Goal: Communication & Community: Answer question/provide support

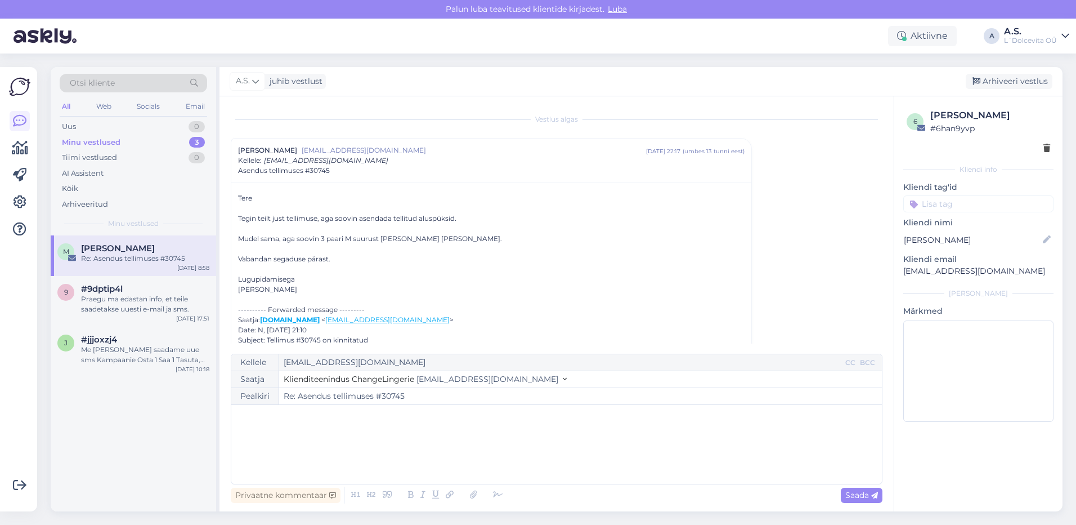
click at [116, 141] on div "Minu vestlused" at bounding box center [91, 142] width 59 height 11
click at [79, 142] on div "Minu vestlused" at bounding box center [91, 142] width 59 height 11
click at [126, 305] on div "Praegu ma edastan info, et teile saadetakse uuesti e-mail ja sms." at bounding box center [145, 304] width 128 height 20
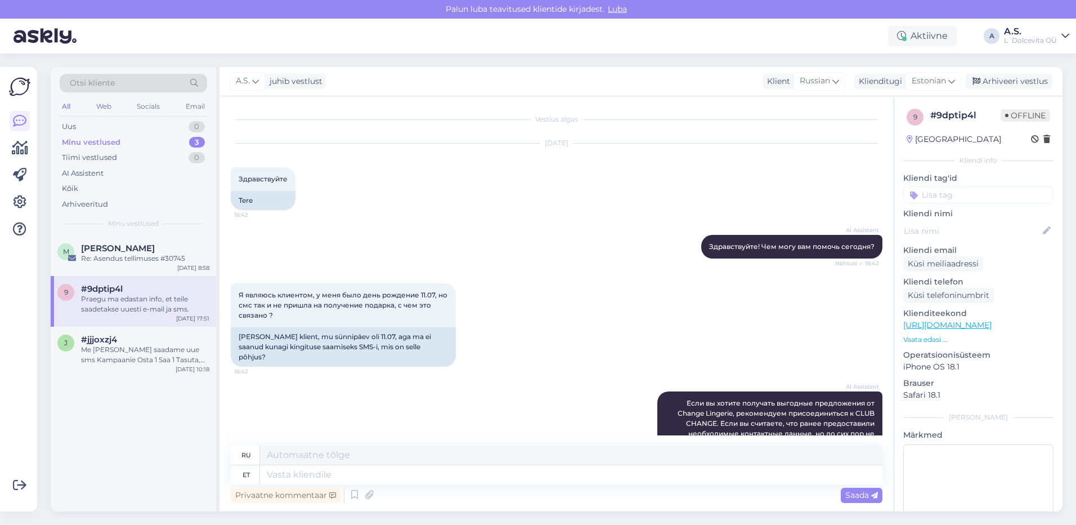
scroll to position [2098, 0]
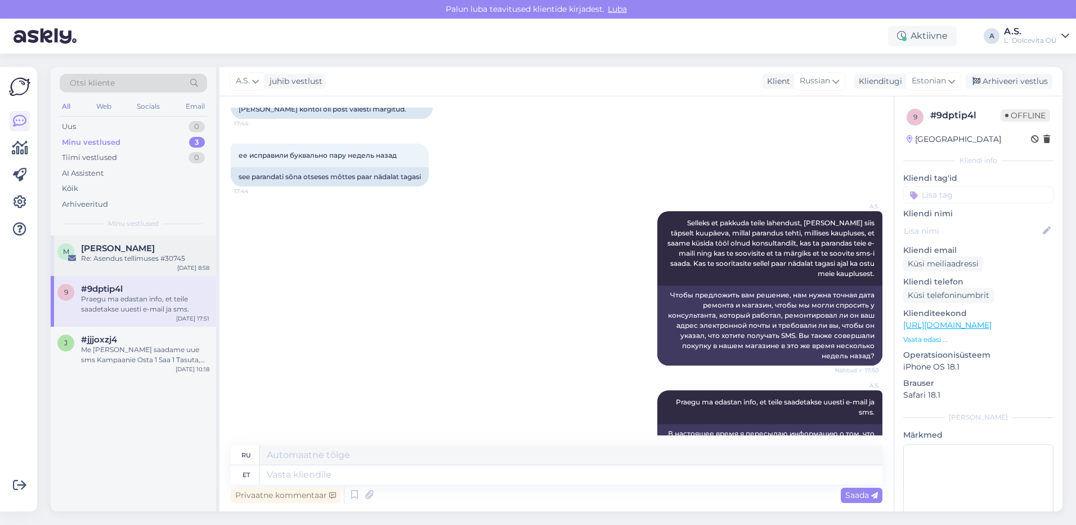
click at [129, 265] on div "M [PERSON_NAME] Re: Asendus tellimuses #30745 [DATE] 8:58" at bounding box center [133, 255] width 165 height 41
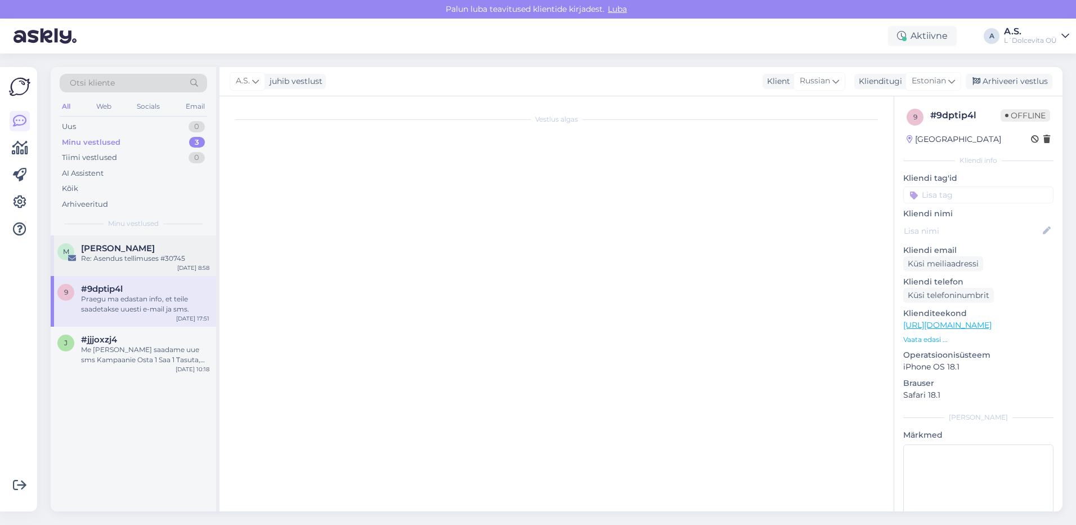
scroll to position [0, 0]
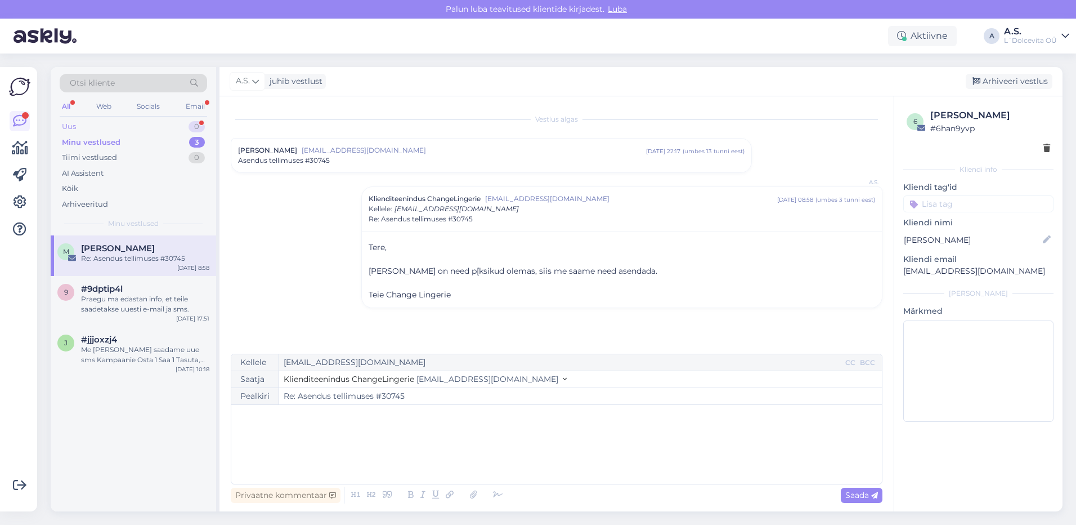
click at [141, 124] on div "Uus 0" at bounding box center [133, 127] width 147 height 16
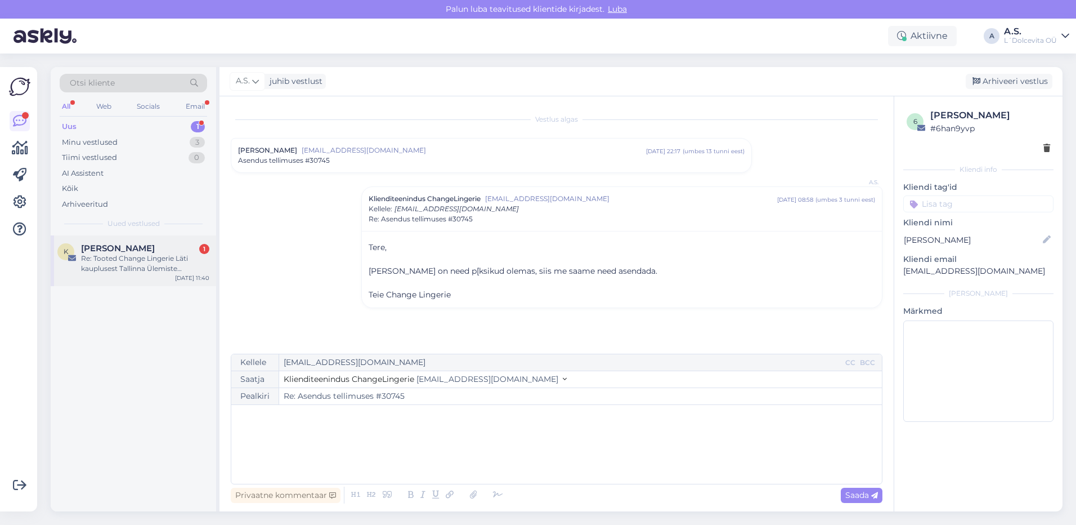
click at [152, 263] on div "Re: Tooted Change Lingerie Läti kauplusest Tallinna Ülemiste kauplusesse on koh…" at bounding box center [145, 263] width 128 height 20
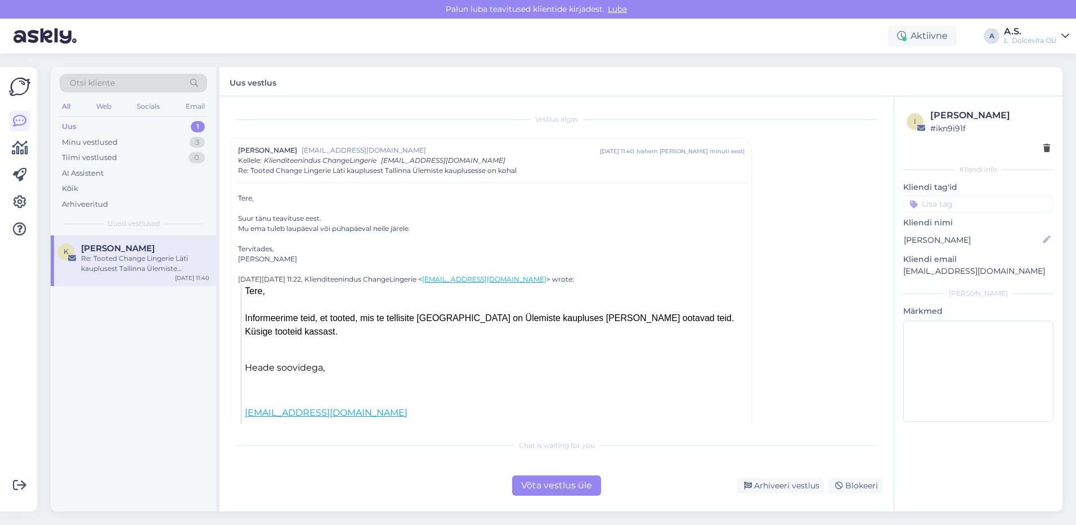
click at [563, 491] on div "Võta vestlus üle" at bounding box center [556, 485] width 89 height 20
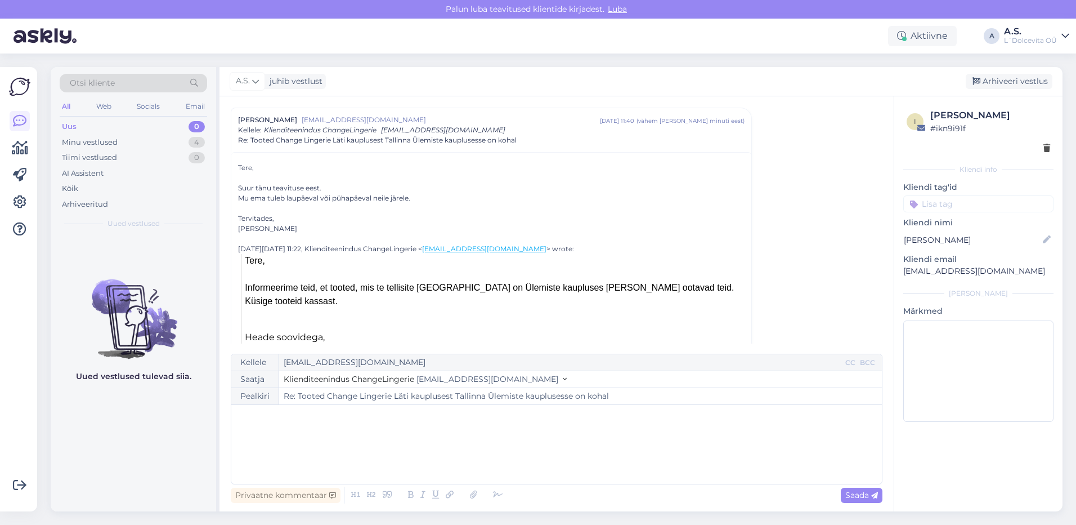
click at [280, 427] on div "﻿" at bounding box center [556, 444] width 639 height 68
click at [851, 495] on span "Saada" at bounding box center [861, 495] width 33 height 10
type input "Re: Re: Tooted Change Lingerie Läti kauplusest Tallinna Ülemiste kauplusesse on…"
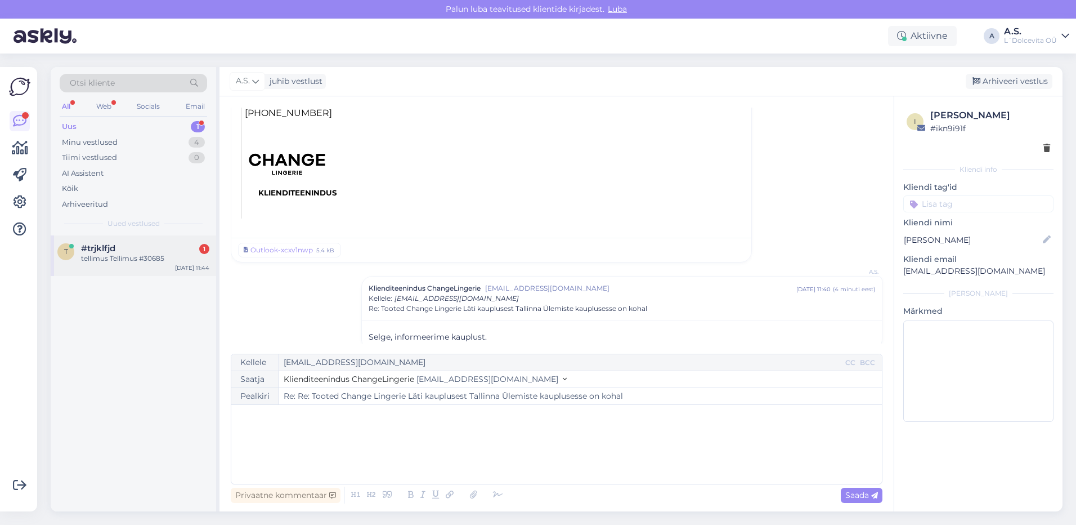
click at [150, 252] on div "#trjklfjd 1" at bounding box center [145, 248] width 128 height 10
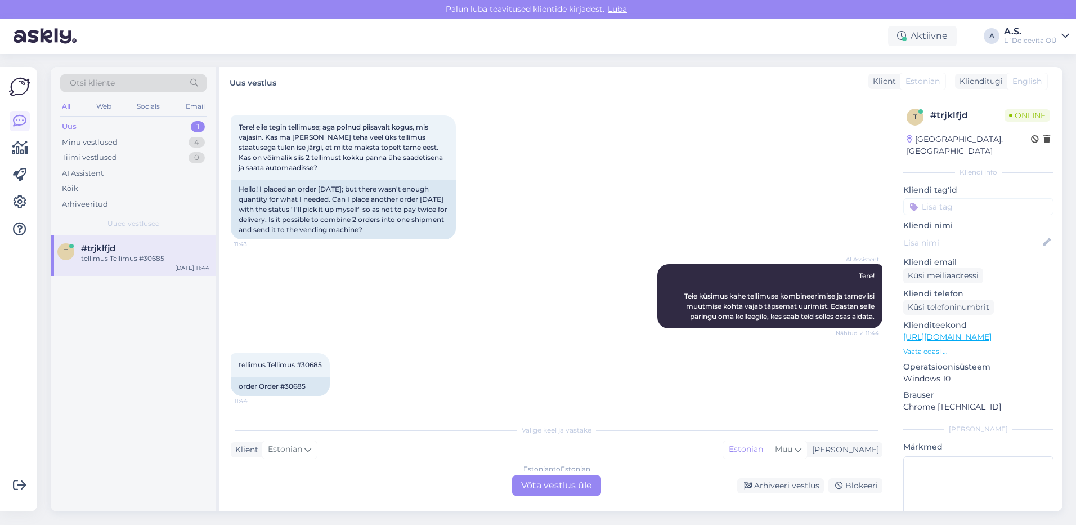
click at [544, 488] on div "Estonian to Estonian Võta vestlus üle" at bounding box center [556, 485] width 89 height 20
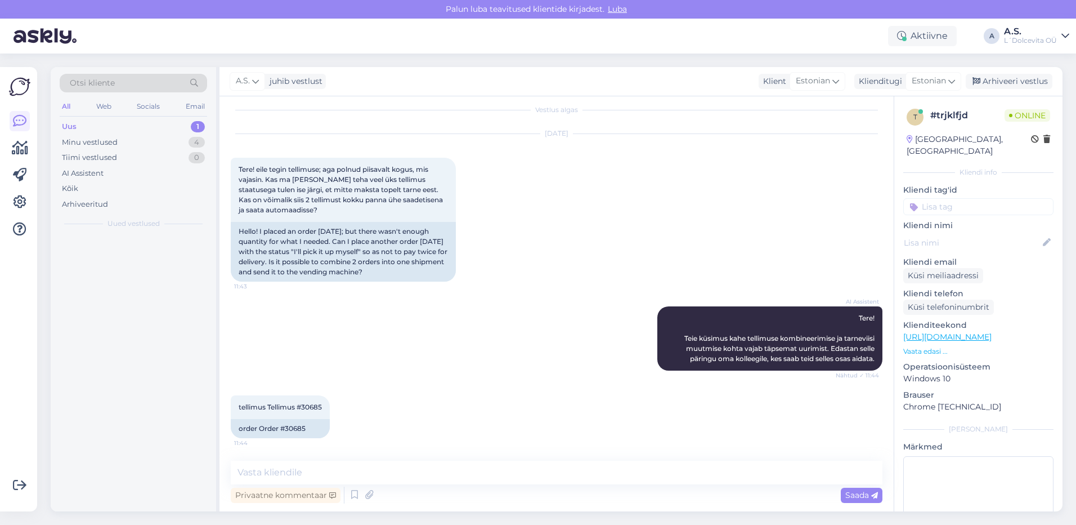
scroll to position [10, 0]
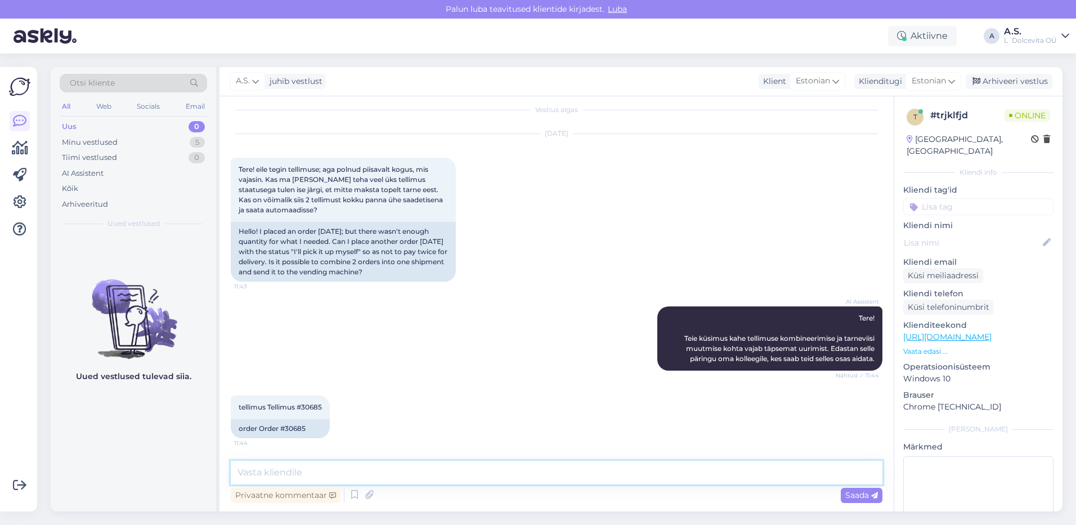
click at [408, 471] on textarea at bounding box center [557, 472] width 652 height 24
type textarea "Tere, me saame ikka vastu tulla [PERSON_NAME] teha. Palun siis kirjutage siia k…"
click at [854, 497] on span "Saada" at bounding box center [861, 495] width 33 height 10
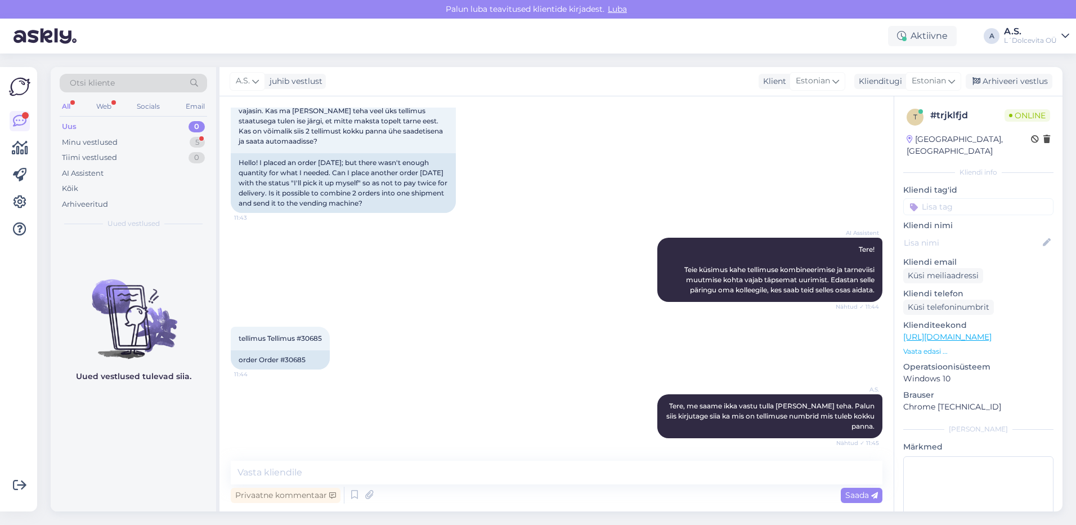
scroll to position [127, 0]
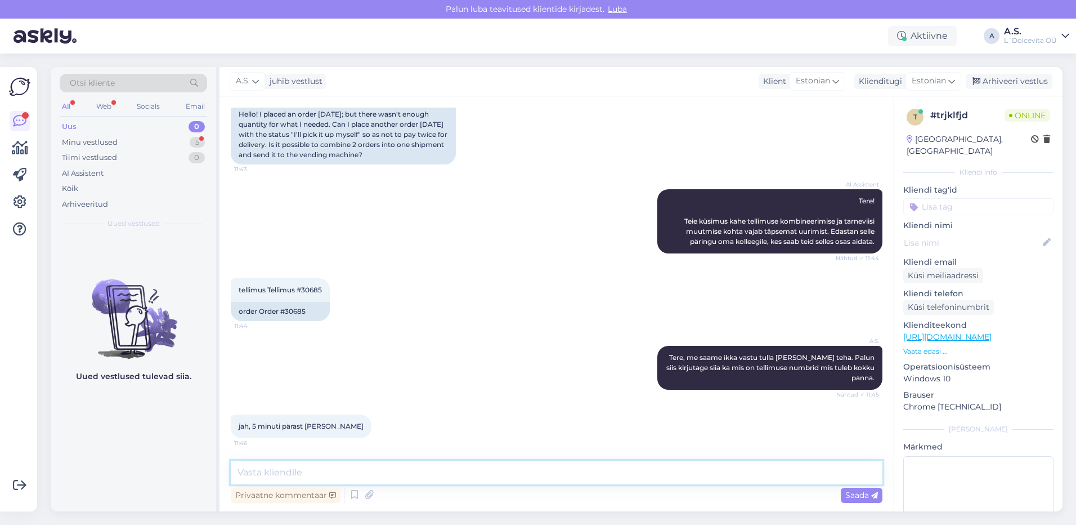
click at [337, 470] on textarea at bounding box center [557, 472] width 652 height 24
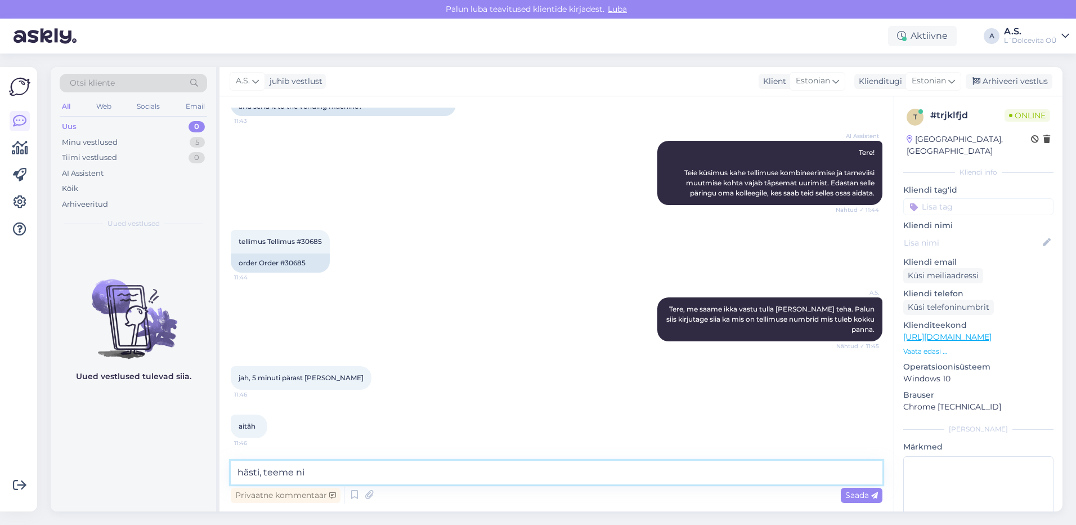
type textarea "hästi, teeme nii"
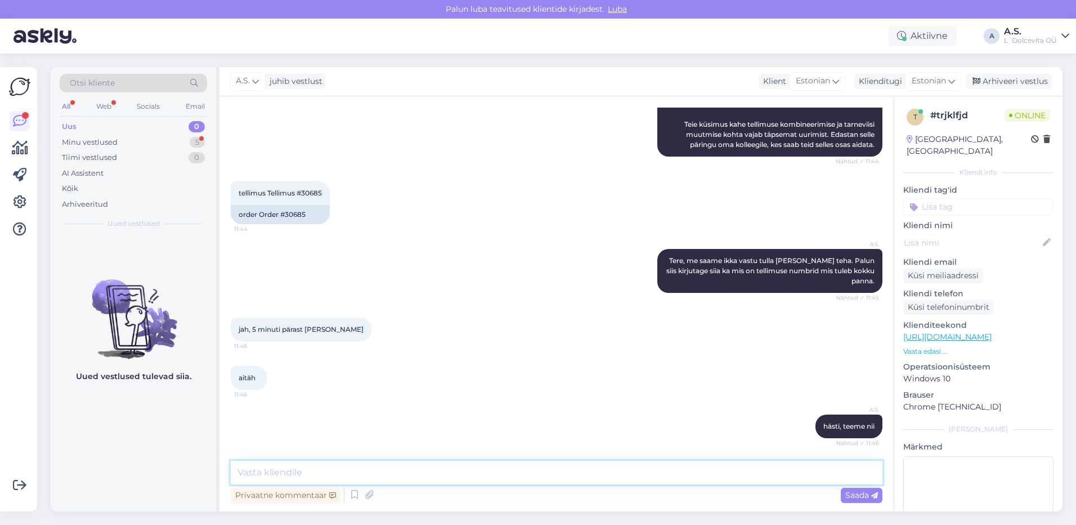
scroll to position [292, 0]
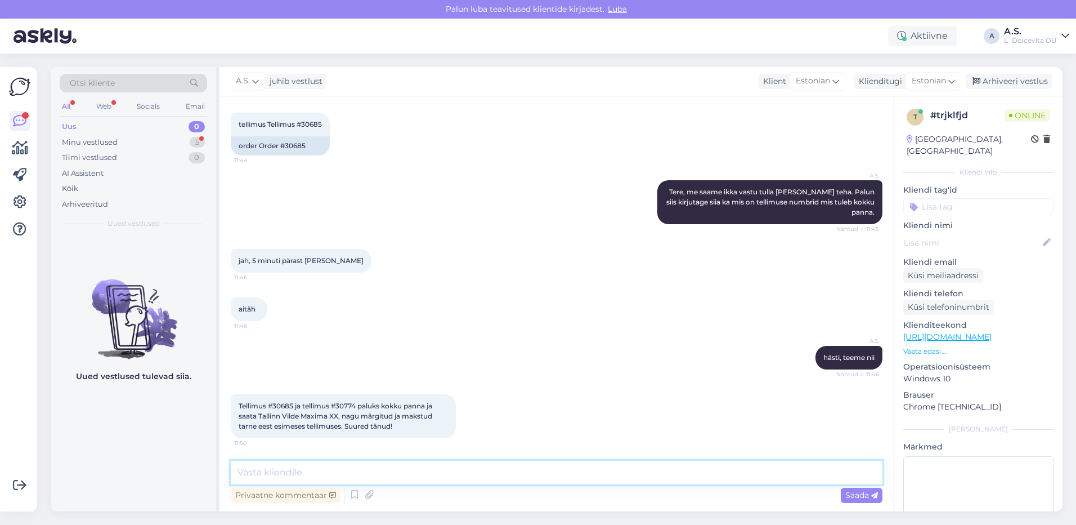
click at [414, 473] on textarea at bounding box center [557, 472] width 652 height 24
type textarea "hästi teeme nii"
click at [856, 495] on span "Saada" at bounding box center [861, 495] width 33 height 10
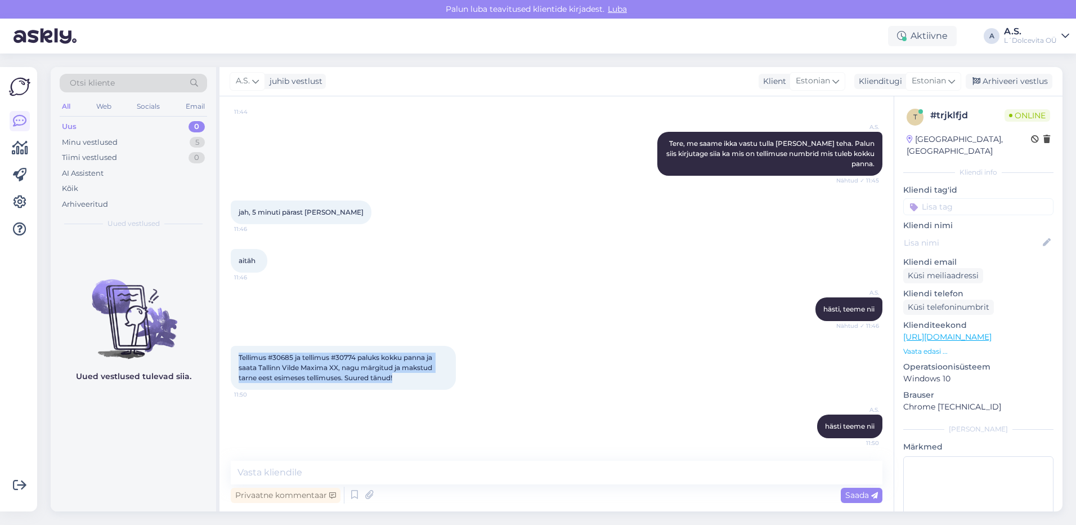
drag, startPoint x: 398, startPoint y: 379, endPoint x: 239, endPoint y: 358, distance: 160.0
click at [239, 358] on div "Tellimus #30685 ja tellimus #30774 paluks kokku panna ja saata Tallinn Vilde Ma…" at bounding box center [343, 368] width 225 height 44
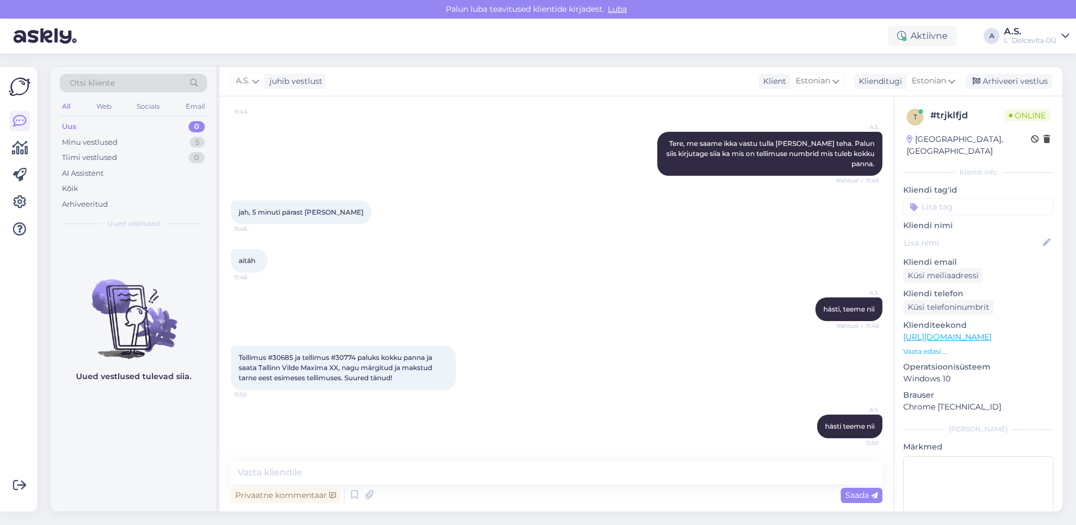
click at [330, 254] on div "aitäh 11:46" at bounding box center [557, 260] width 652 height 48
click at [122, 139] on div "Minu vestlused 5" at bounding box center [133, 143] width 147 height 16
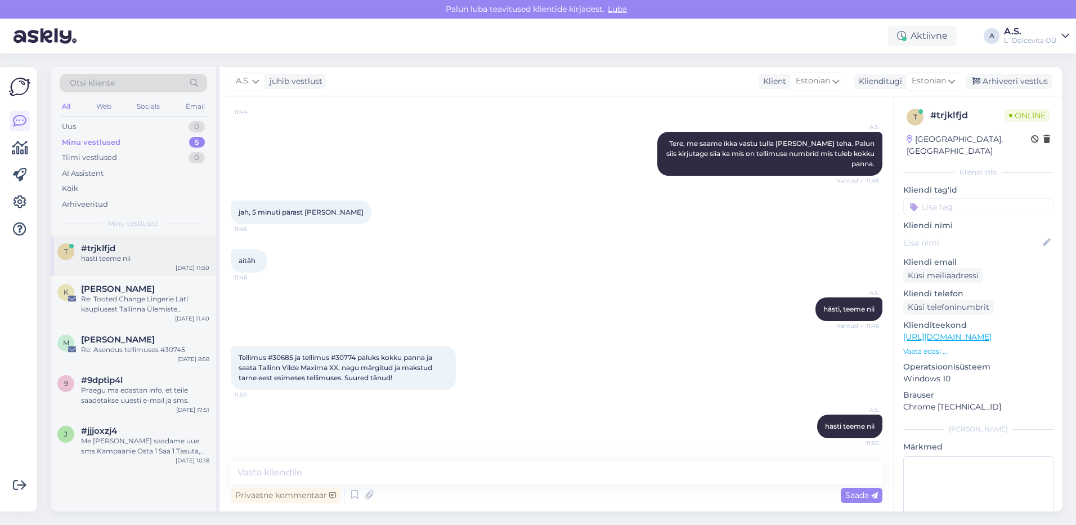
click at [131, 257] on div "hästi teeme nii" at bounding box center [145, 258] width 128 height 10
click at [124, 295] on div "Re: Tooted Change Lingerie Läti kauplusest Tallinna Ülemiste kauplusesse on koh…" at bounding box center [145, 304] width 128 height 20
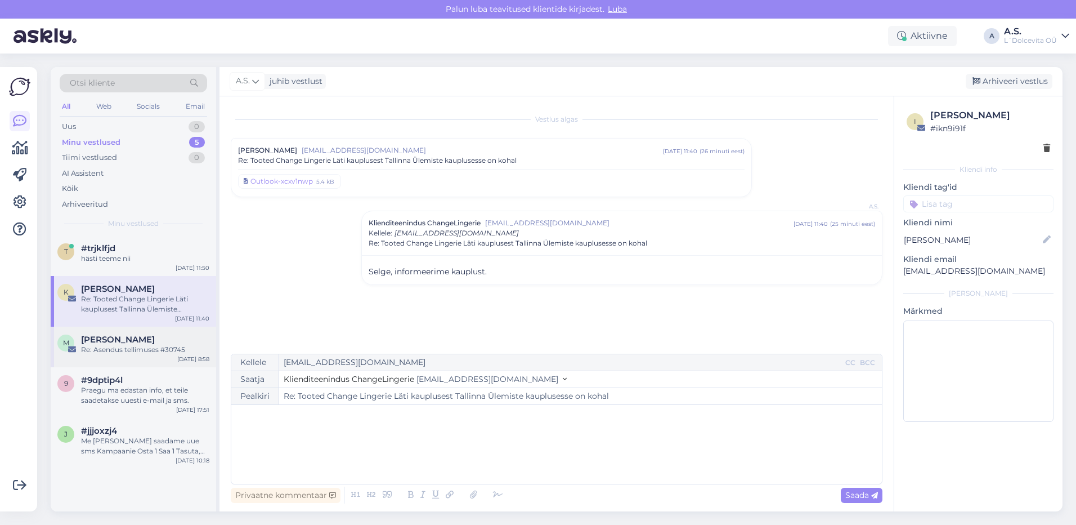
click at [137, 342] on span "[PERSON_NAME]" at bounding box center [118, 339] width 74 height 10
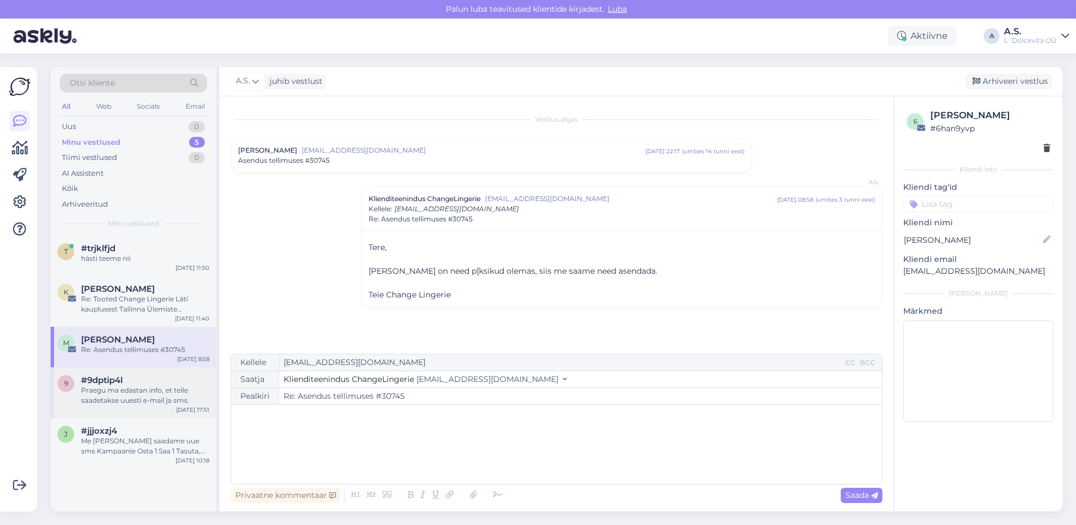
click at [140, 379] on div "#9dptip4l" at bounding box center [145, 380] width 128 height 10
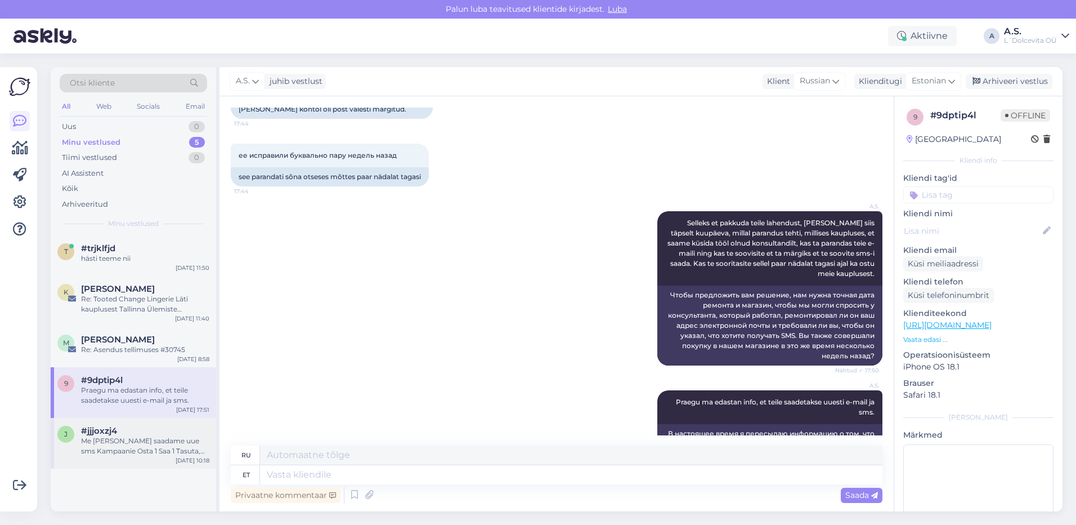
click at [147, 452] on div "Me [PERSON_NAME] saadame uue sms Kampaanie Osta 1 Saa 1 Tasuta, palun andke tea…" at bounding box center [145, 446] width 128 height 20
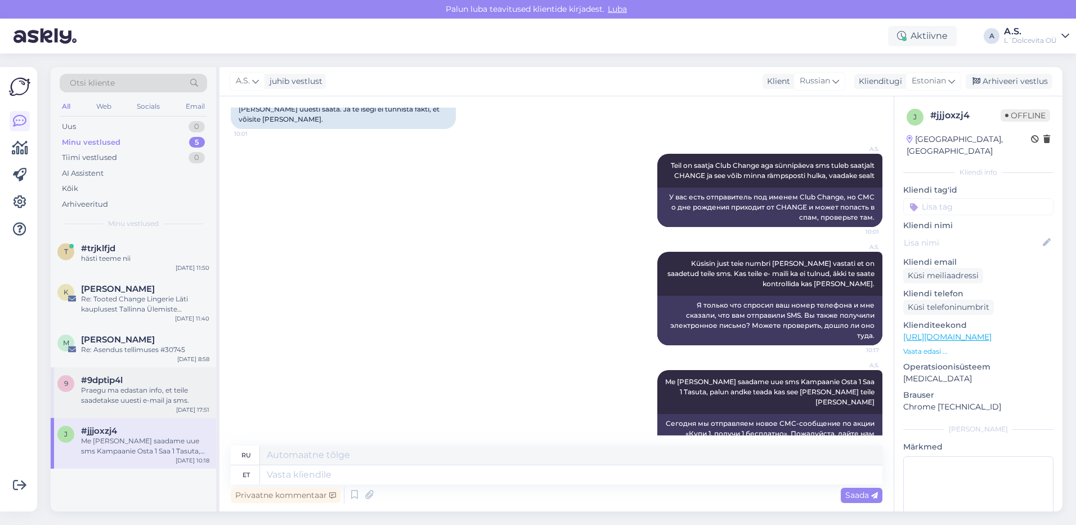
click at [128, 406] on div "9 #9dptip4l Praegu ma edastan info, et teile saadetakse uuesti e-mail ja sms. […" at bounding box center [133, 392] width 165 height 51
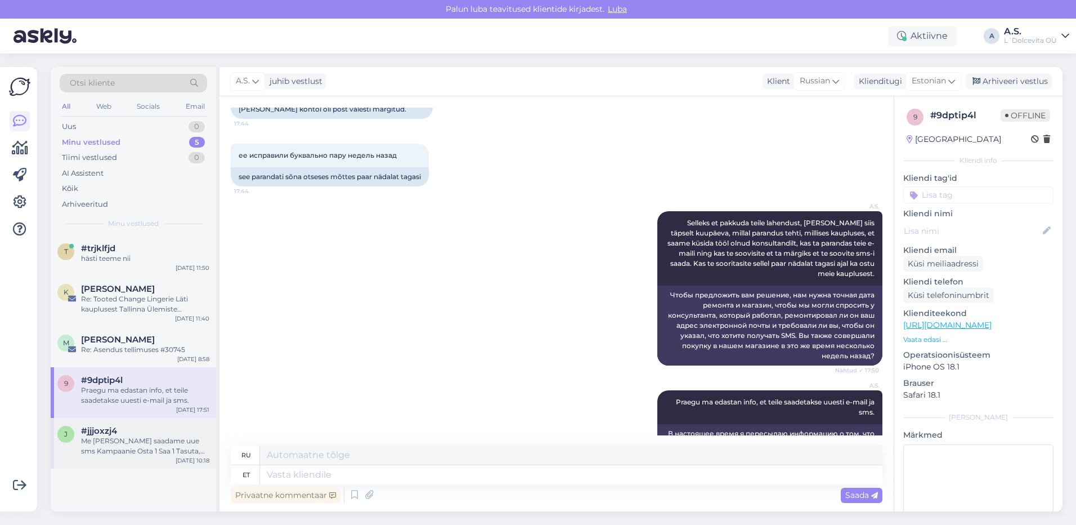
click at [118, 442] on div "Me [PERSON_NAME] saadame uue sms Kampaanie Osta 1 Saa 1 Tasuta, palun andke tea…" at bounding box center [145, 446] width 128 height 20
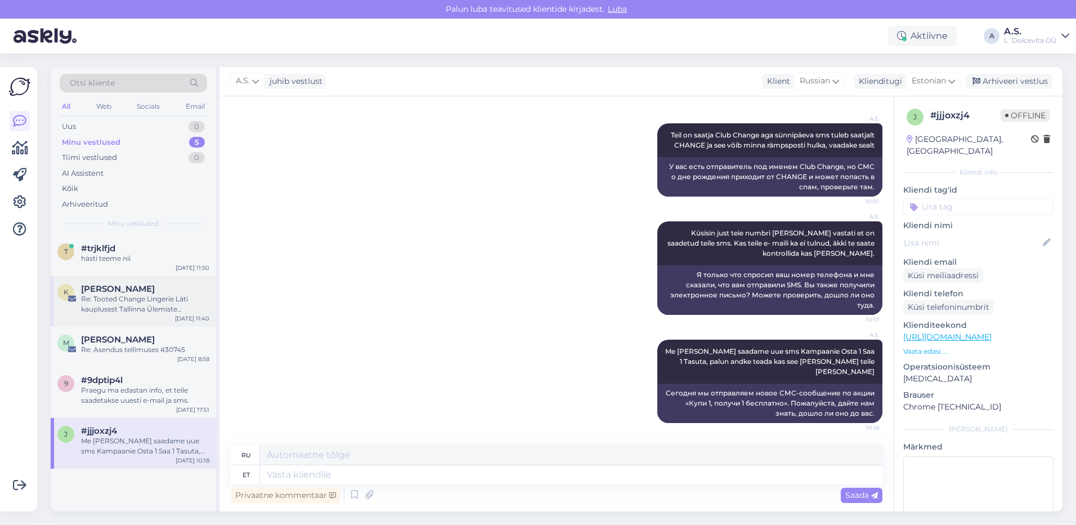
scroll to position [1930, 0]
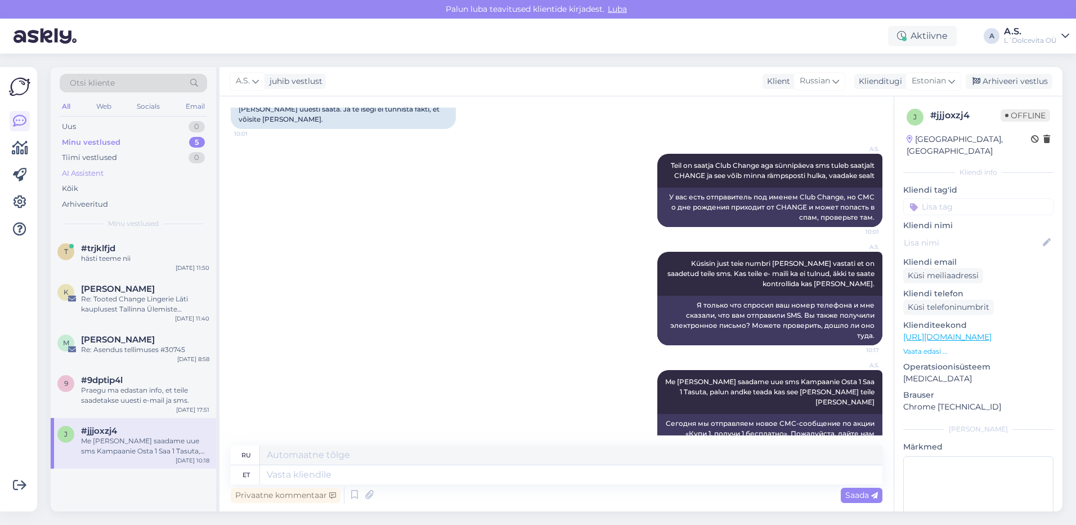
click at [82, 173] on div "AI Assistent" at bounding box center [83, 173] width 42 height 11
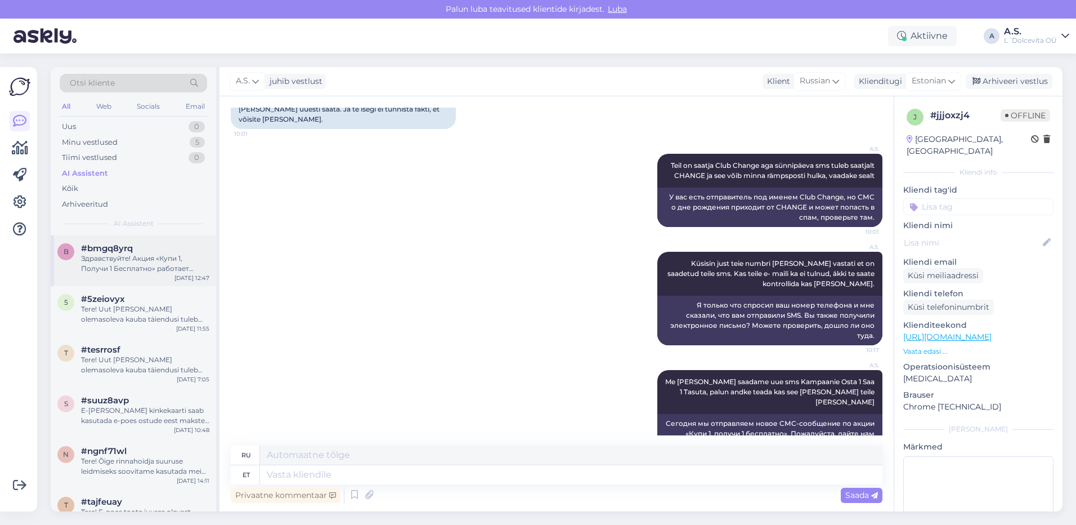
click at [137, 276] on div "b #bmgq8yrq Здравствуйте! Акция «Купи 1, Получи 1 Бесплатно» работает следующим…" at bounding box center [133, 260] width 165 height 51
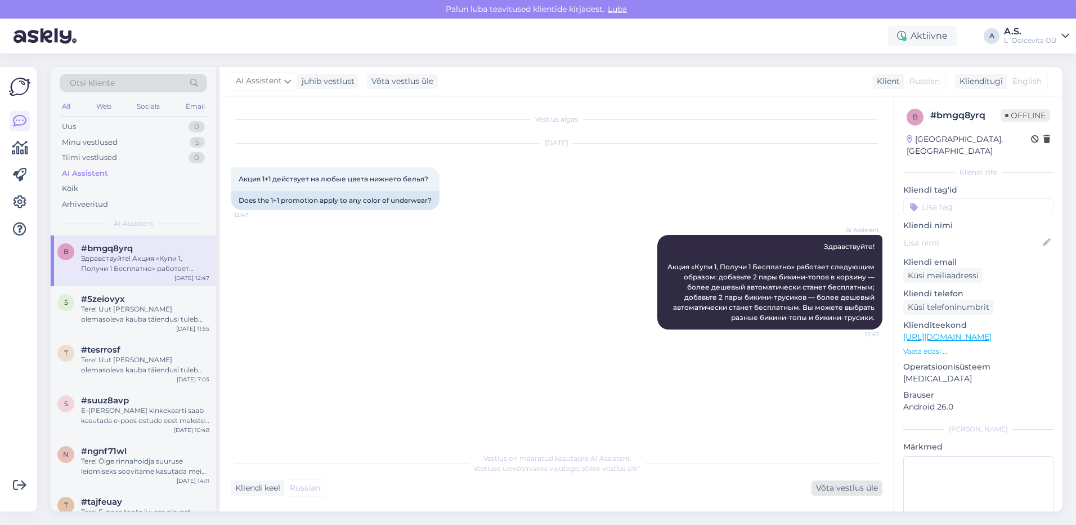
click at [854, 487] on div "Võta vestlus üle" at bounding box center [847, 487] width 71 height 15
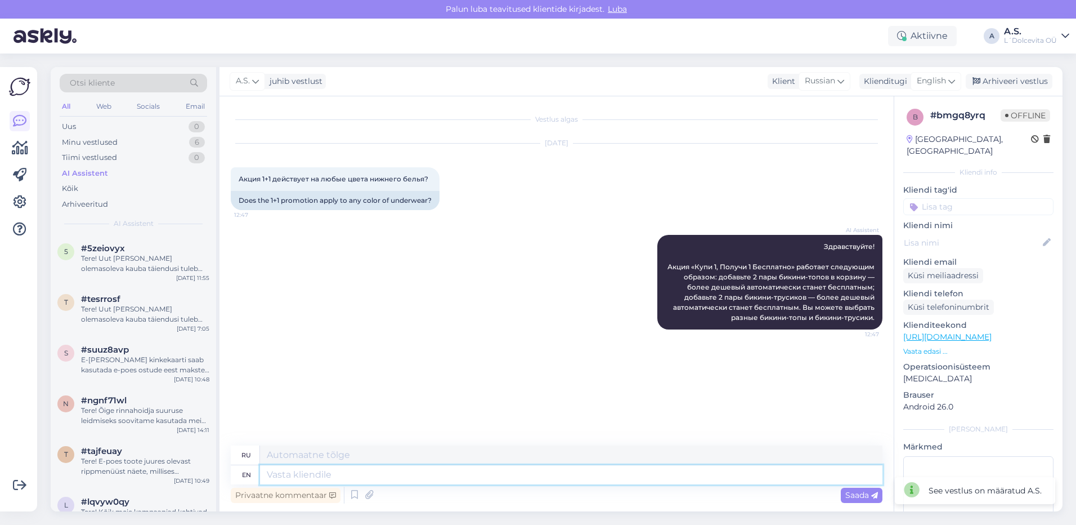
click at [313, 472] on textarea at bounding box center [571, 474] width 622 height 19
type textarea "T"
type textarea "Т"
click at [114, 267] on div "Tere! Uut [PERSON_NAME] olemasoleva kauba täiendusi tuleb üldjuhul juurde iga n…" at bounding box center [145, 263] width 128 height 20
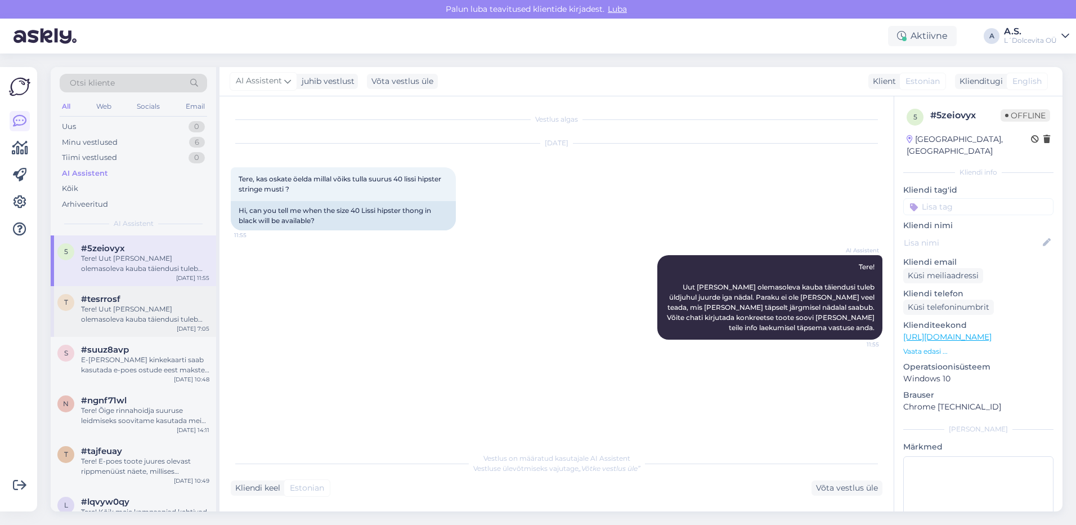
click at [120, 325] on div "t #tesrrosf Tere! Uut [PERSON_NAME] olemasoleva kauba täiendusi tuleb üldjuhul …" at bounding box center [133, 311] width 165 height 51
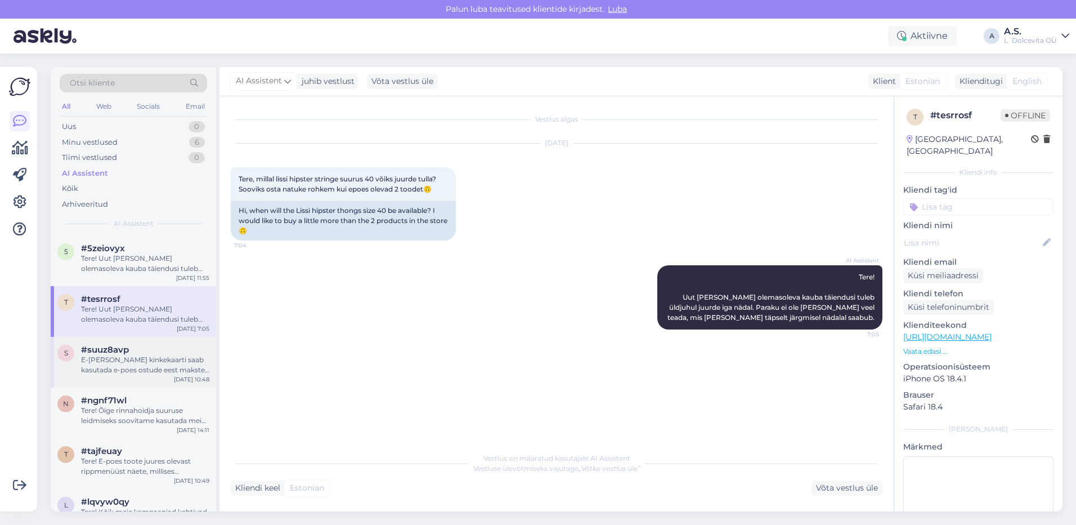
click at [109, 360] on div "E-[PERSON_NAME] kinkekaarti saab kasutada e-poes ostude eest makstes [PERSON_NA…" at bounding box center [145, 365] width 128 height 20
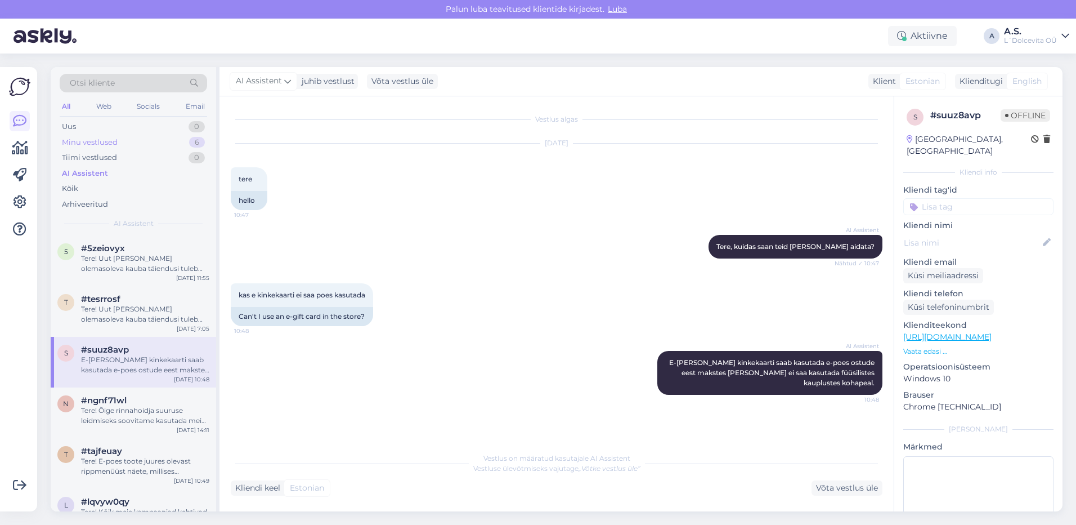
click at [100, 141] on div "Minu vestlused" at bounding box center [90, 142] width 56 height 11
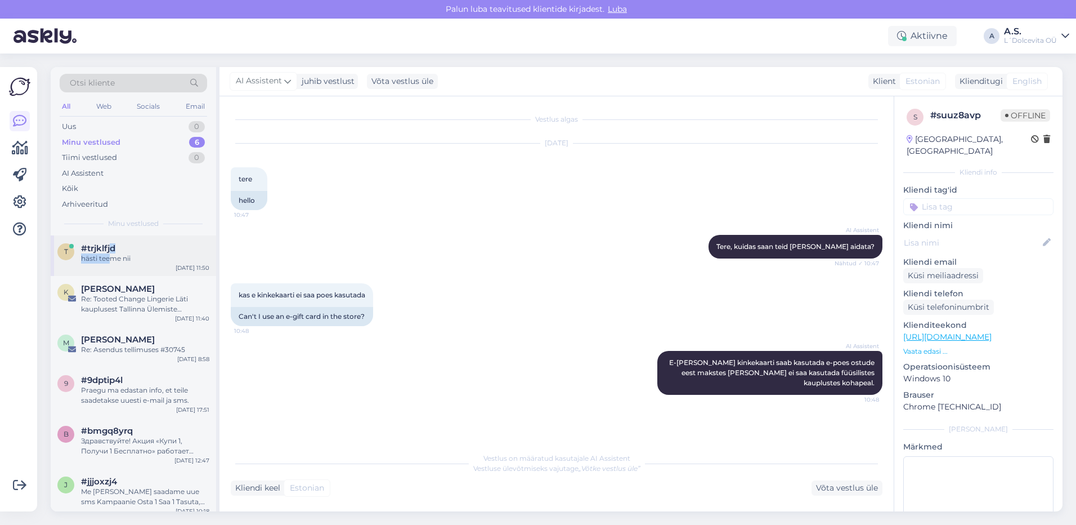
click at [110, 253] on div "#trjklfjd hästi teeme nii" at bounding box center [145, 253] width 128 height 20
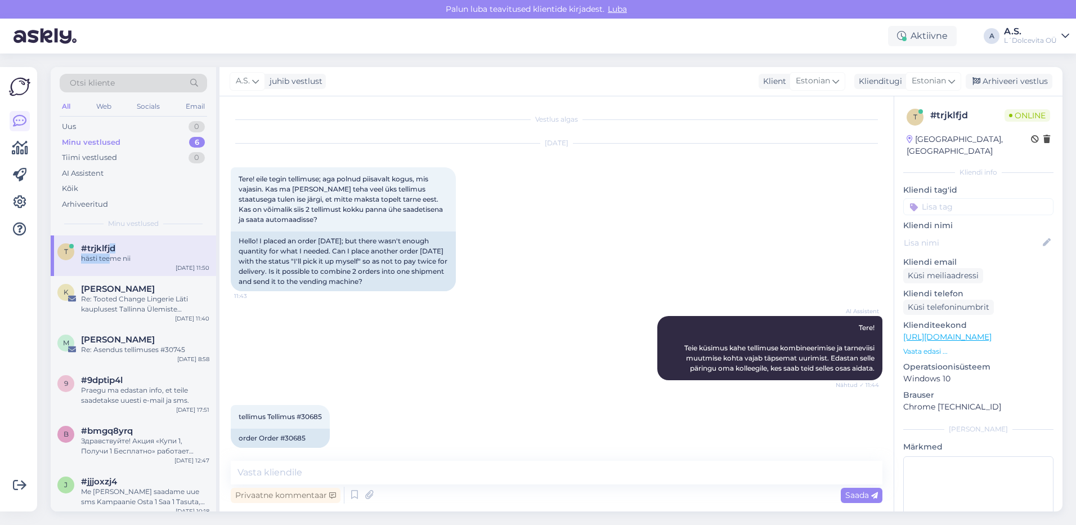
scroll to position [340, 0]
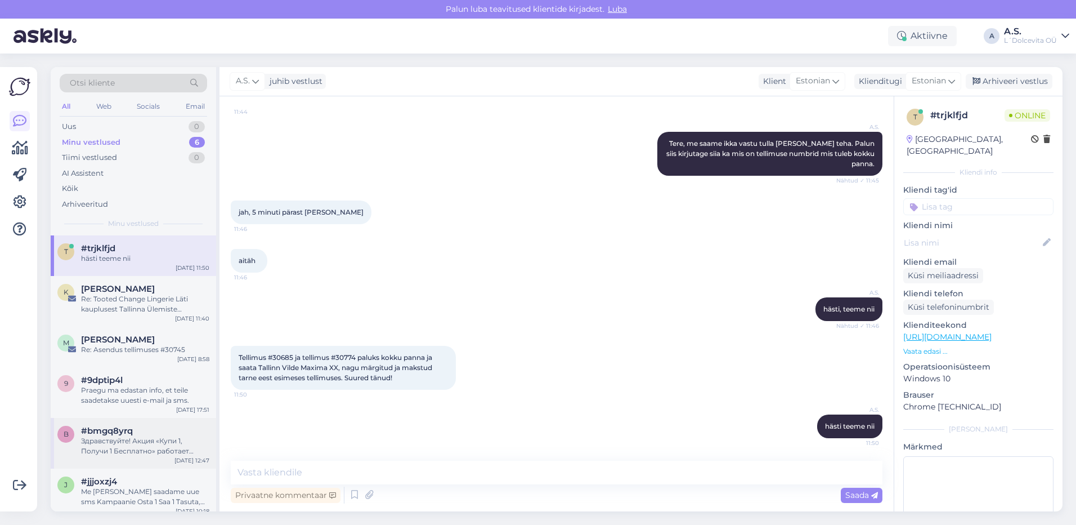
click at [136, 447] on div "Здравствуйте! Акция «Купи 1, Получи 1 Бесплатно» работает следующим образом: до…" at bounding box center [145, 446] width 128 height 20
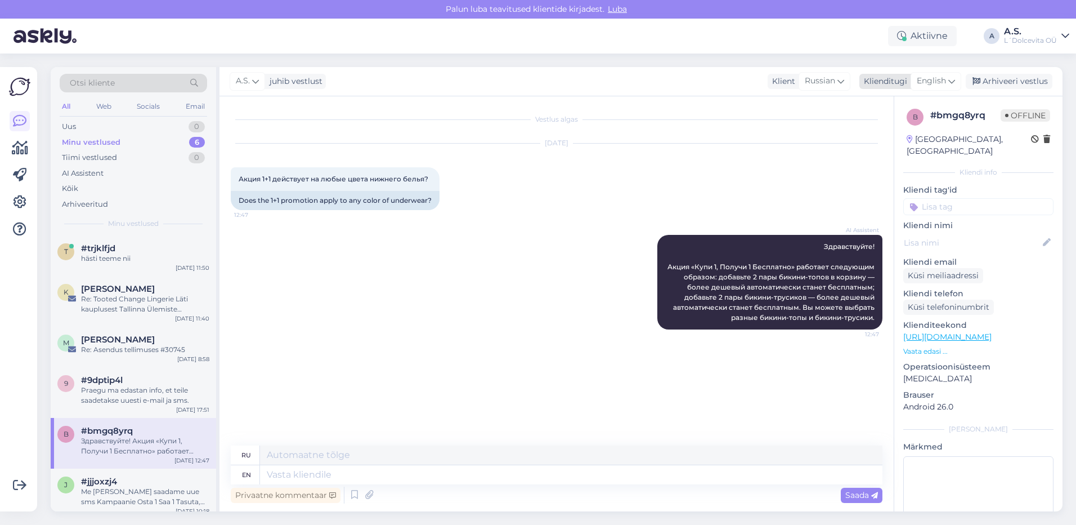
click at [1002, 82] on div "Arhiveeri vestlus" at bounding box center [1009, 81] width 87 height 15
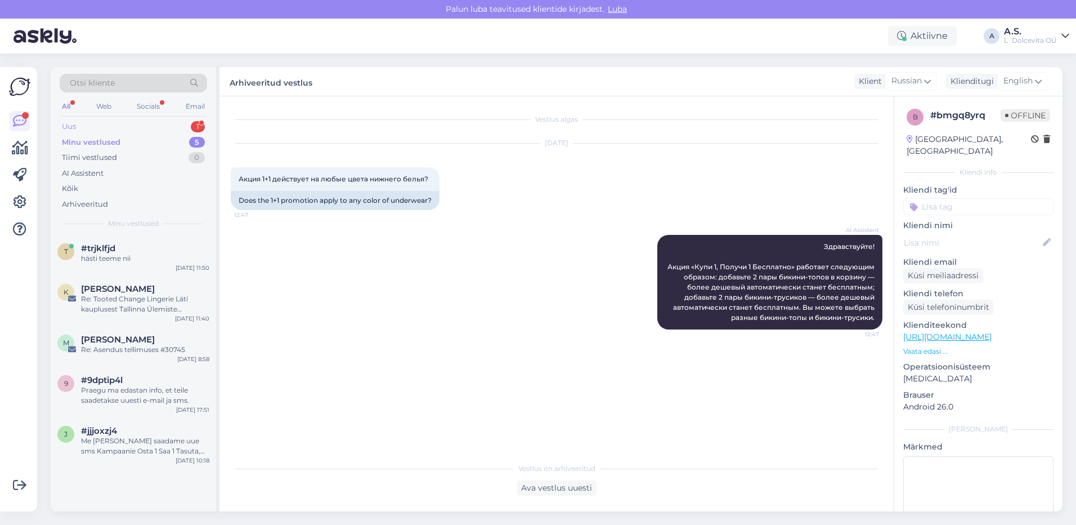
click at [100, 127] on div "Uus 1" at bounding box center [133, 127] width 147 height 16
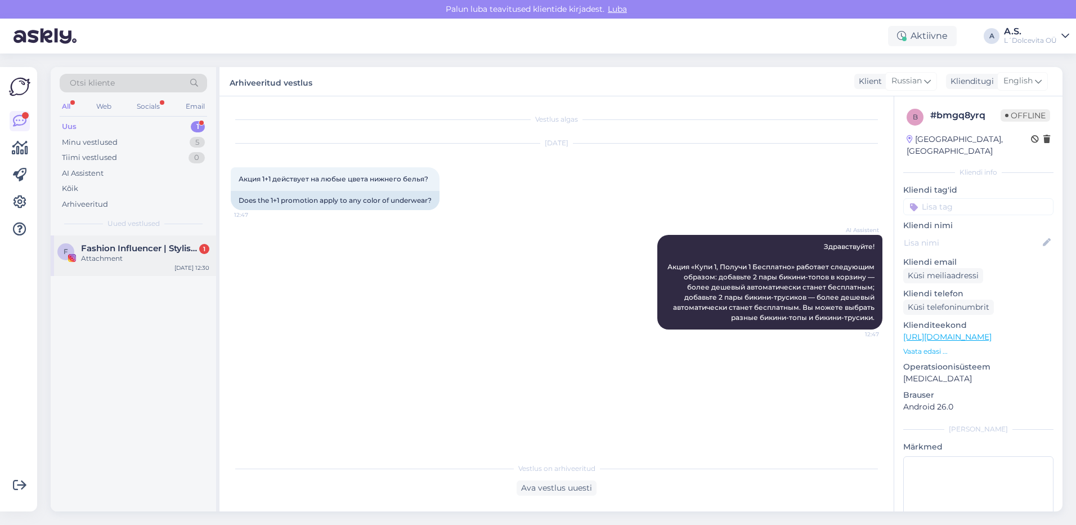
click at [131, 252] on span "Fashion Influencer | Stylist | Shopping & Style" at bounding box center [139, 248] width 117 height 10
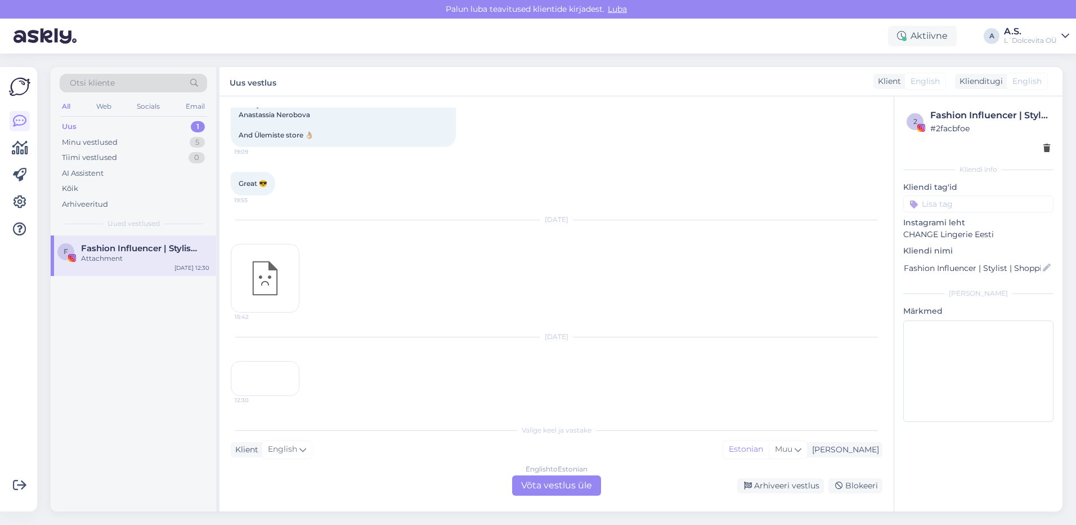
scroll to position [1841, 0]
click at [277, 361] on div "12:30" at bounding box center [265, 378] width 69 height 35
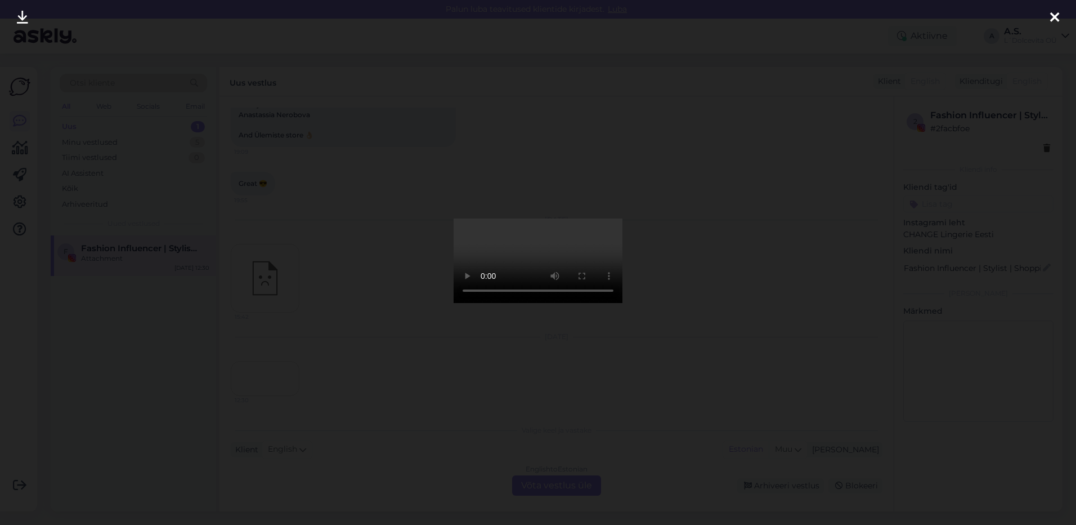
click at [1054, 19] on icon at bounding box center [1054, 18] width 9 height 15
